Goal: Information Seeking & Learning: Check status

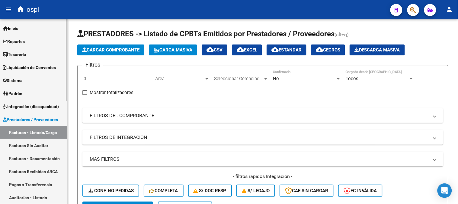
click at [29, 46] on link "Reportes" at bounding box center [33, 41] width 67 height 13
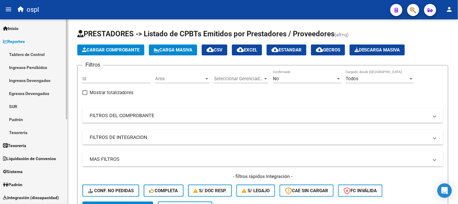
click at [41, 67] on link "Ingresos Percibidos" at bounding box center [33, 67] width 67 height 13
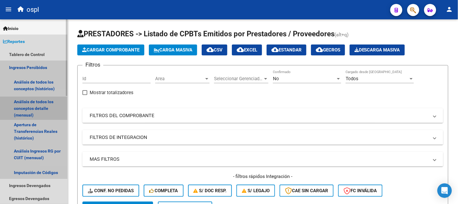
click at [55, 104] on link "Análisis de todos los conceptos detalle (mensual)" at bounding box center [33, 108] width 67 height 23
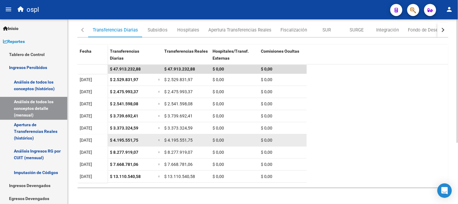
scroll to position [91, 0]
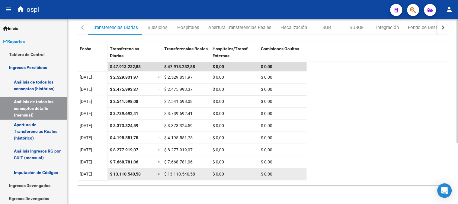
click at [124, 173] on span "$ 13.110.540,58" at bounding box center [125, 173] width 31 height 5
copy span "13.110.540,58"
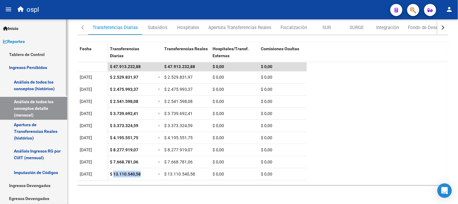
click at [32, 44] on link "Reportes" at bounding box center [33, 41] width 67 height 13
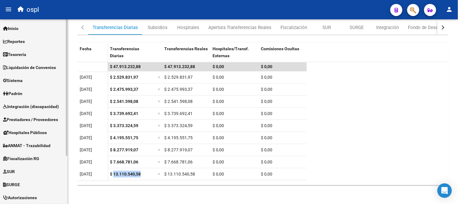
click at [47, 121] on span "Prestadores / Proveedores" at bounding box center [30, 119] width 55 height 7
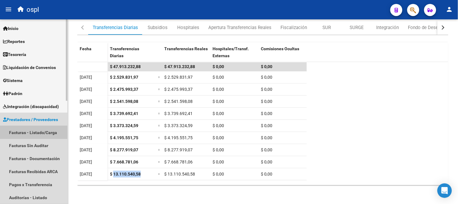
click at [43, 134] on link "Facturas - Listado/Carga" at bounding box center [33, 132] width 67 height 13
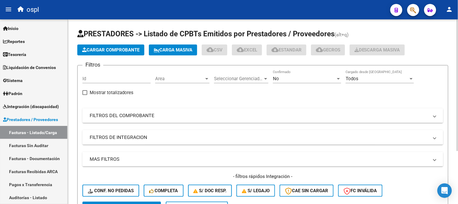
click at [319, 77] on div "No" at bounding box center [304, 78] width 63 height 5
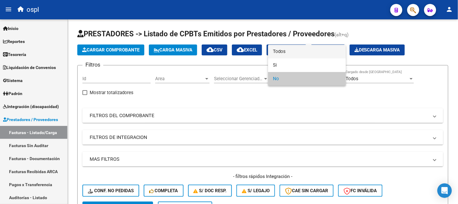
click at [285, 53] on span "Todos" at bounding box center [307, 52] width 68 height 14
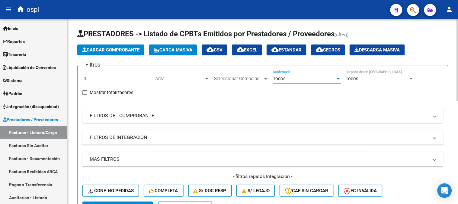
click at [162, 117] on mat-panel-title "FILTROS DEL COMPROBANTE" at bounding box center [259, 115] width 339 height 7
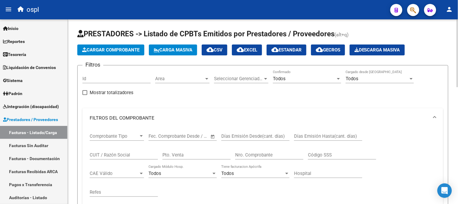
click at [128, 152] on input "CUIT / Razón Social" at bounding box center [124, 154] width 68 height 5
type input "PRORAM"
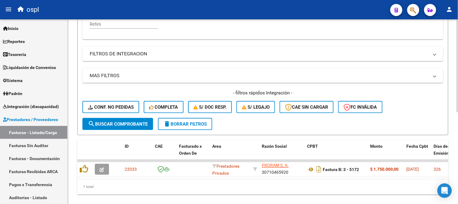
scroll to position [182, 0]
